Goal: Information Seeking & Learning: Learn about a topic

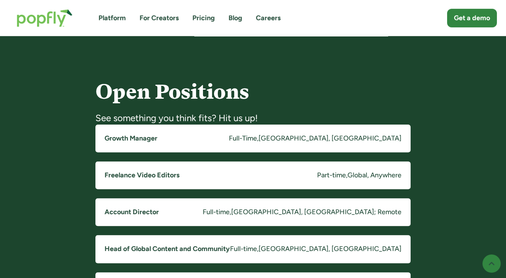
scroll to position [419, 0]
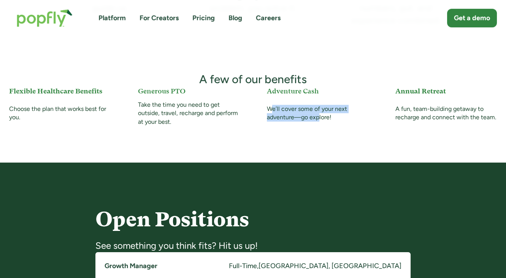
drag, startPoint x: 272, startPoint y: 108, endPoint x: 319, endPoint y: 117, distance: 48.0
click at [319, 117] on div "We’ll cover some of your next adventure—go explore!" at bounding box center [317, 115] width 101 height 21
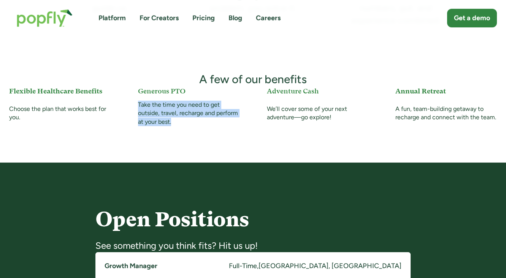
drag, startPoint x: 139, startPoint y: 106, endPoint x: 179, endPoint y: 122, distance: 43.3
click at [179, 122] on div "Take the time you need to get outside, travel, recharge and perform at your bes…" at bounding box center [188, 113] width 101 height 25
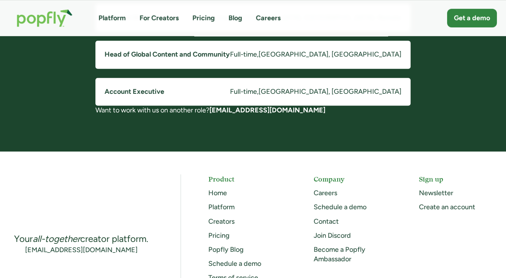
scroll to position [433, 0]
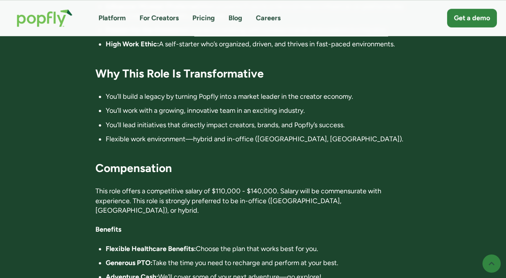
scroll to position [1159, 0]
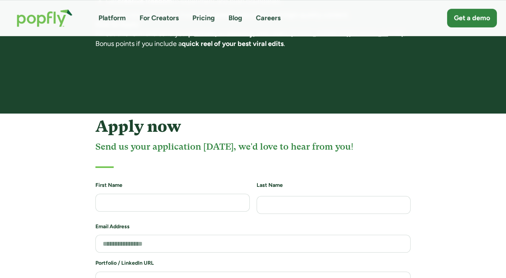
scroll to position [709, 0]
